Goal: Task Accomplishment & Management: Complete application form

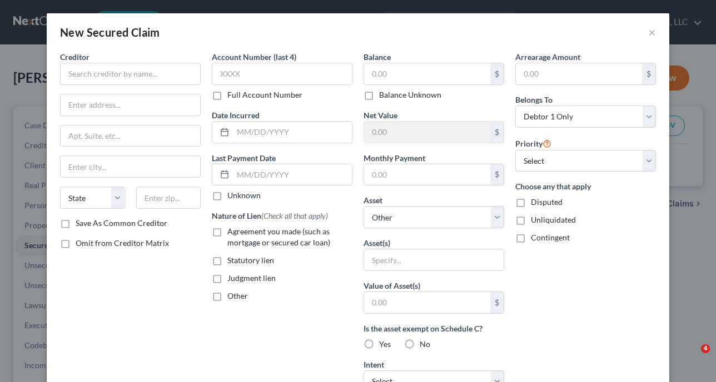
select select "0"
click at [648, 32] on button "×" at bounding box center [652, 32] width 8 height 13
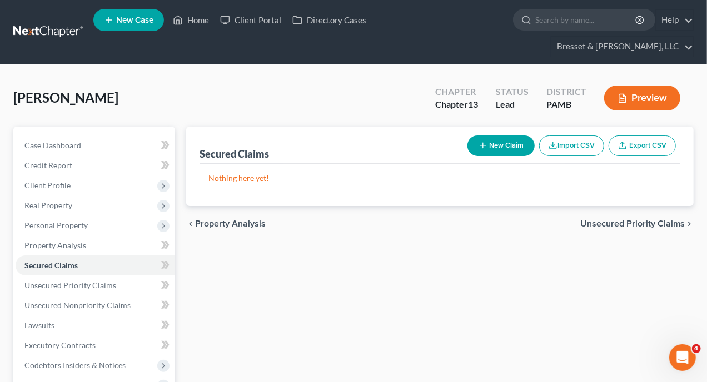
click at [501, 136] on button "New Claim" at bounding box center [500, 146] width 67 height 21
select select "0"
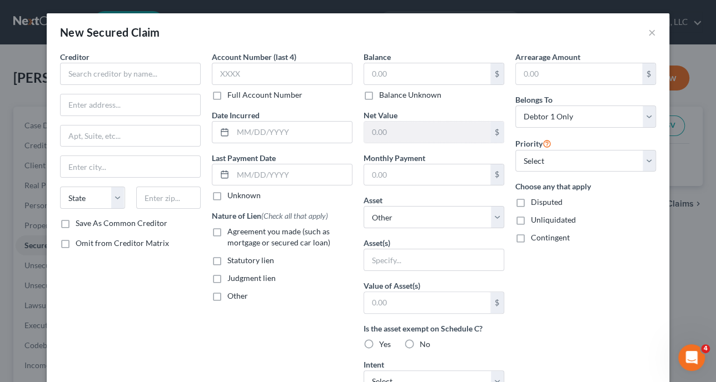
click at [227, 231] on label "Agreement you made (such as mortgage or secured car loan)" at bounding box center [289, 237] width 125 height 22
click at [232, 231] on input "Agreement you made (such as mortgage or secured car loan)" at bounding box center [235, 229] width 7 height 7
checkbox input "true"
click at [494, 218] on select "Select Other Multiple Assets Jewelry - Jewelry - $100.0 Clothing - Clothing - $…" at bounding box center [433, 217] width 141 height 22
click at [461, 191] on div "Balance $ Balance Unknown Balance Undetermined $ Balance Unknown Net Value $ Mo…" at bounding box center [434, 299] width 152 height 496
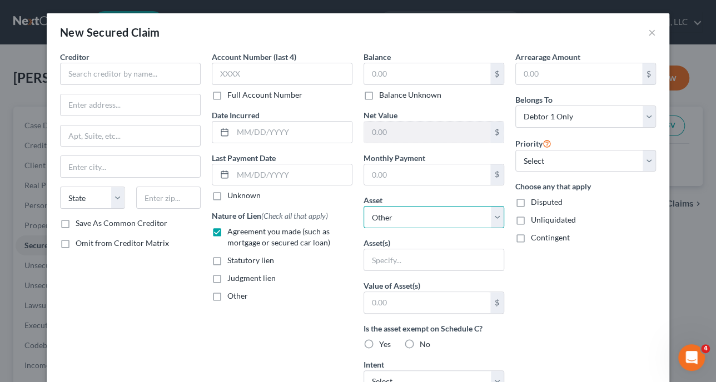
click at [495, 216] on select "Select Other Multiple Assets Jewelry - Jewelry - $100.0 Clothing - Clothing - $…" at bounding box center [433, 217] width 141 height 22
click at [467, 188] on div "Balance $ Balance Unknown Balance Undetermined $ Balance Unknown Net Value $ Mo…" at bounding box center [434, 299] width 152 height 496
